Goal: Navigation & Orientation: Go to known website

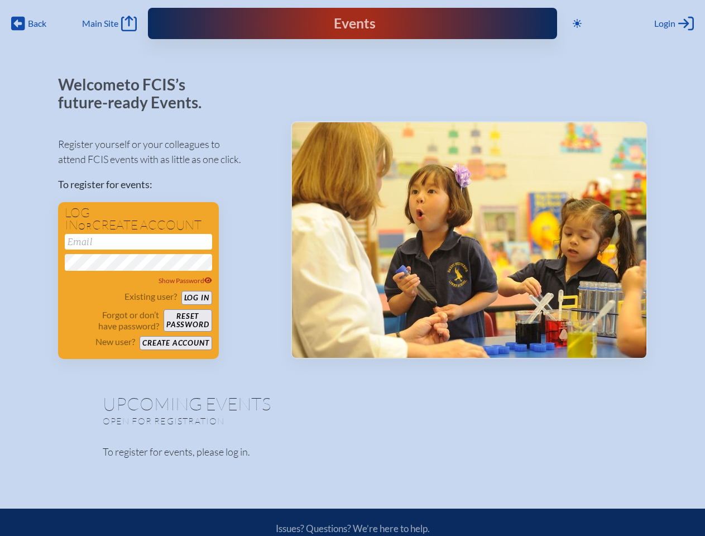
click at [28, 18] on span "Back" at bounding box center [37, 23] width 18 height 11
click at [572, 19] on icon at bounding box center [576, 23] width 9 height 9
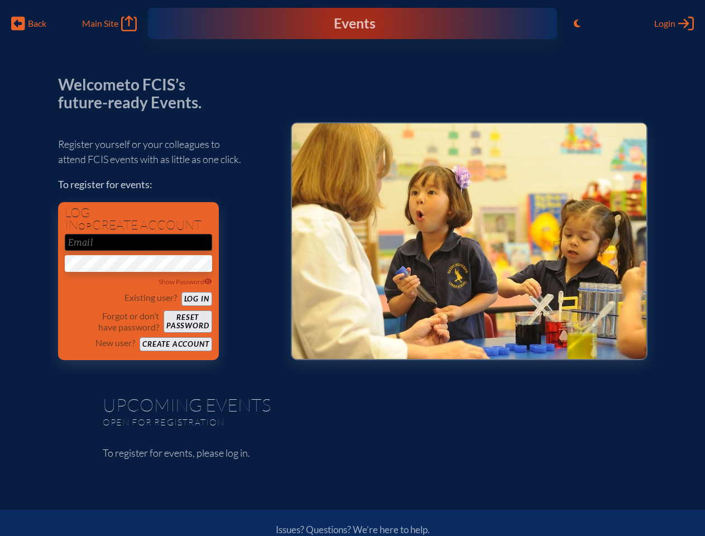
click at [654, 28] on div "Login Log in or Create Account" at bounding box center [674, 24] width 40 height 16
